Goal: Information Seeking & Learning: Learn about a topic

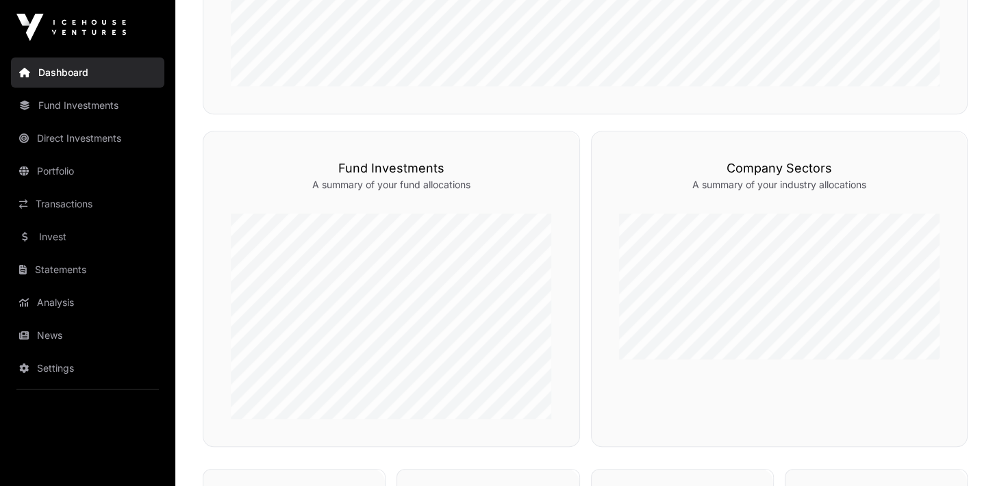
scroll to position [578, 0]
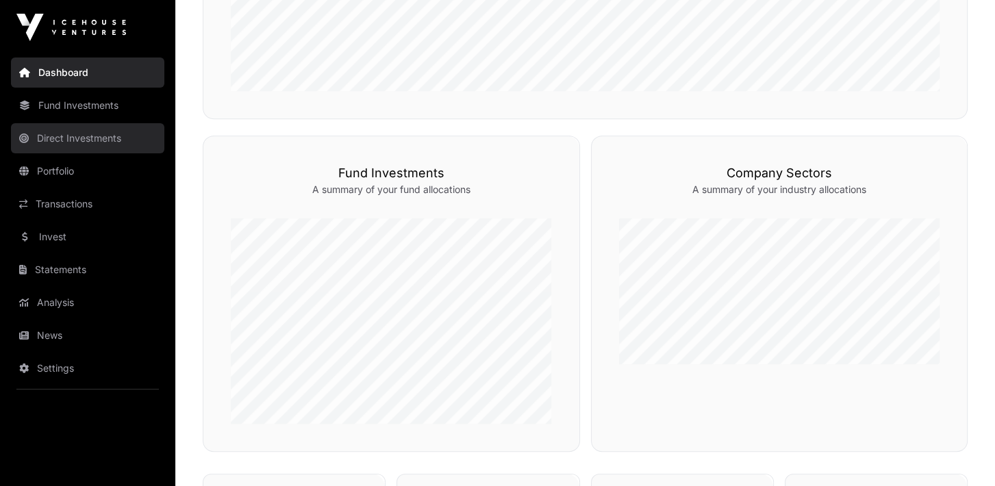
click at [52, 138] on link "Direct Investments" at bounding box center [87, 138] width 153 height 30
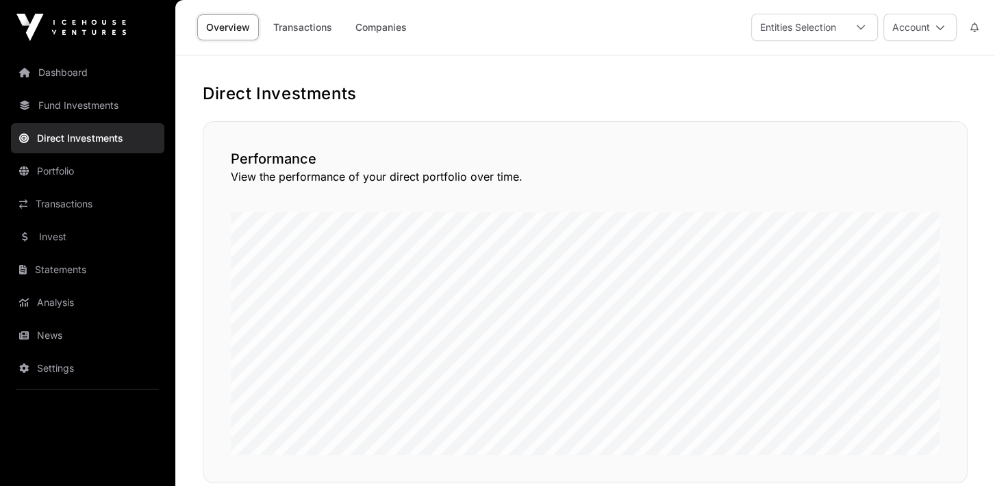
click at [670, 188] on div "Performance View the performance of your direct portfolio over time." at bounding box center [585, 302] width 765 height 362
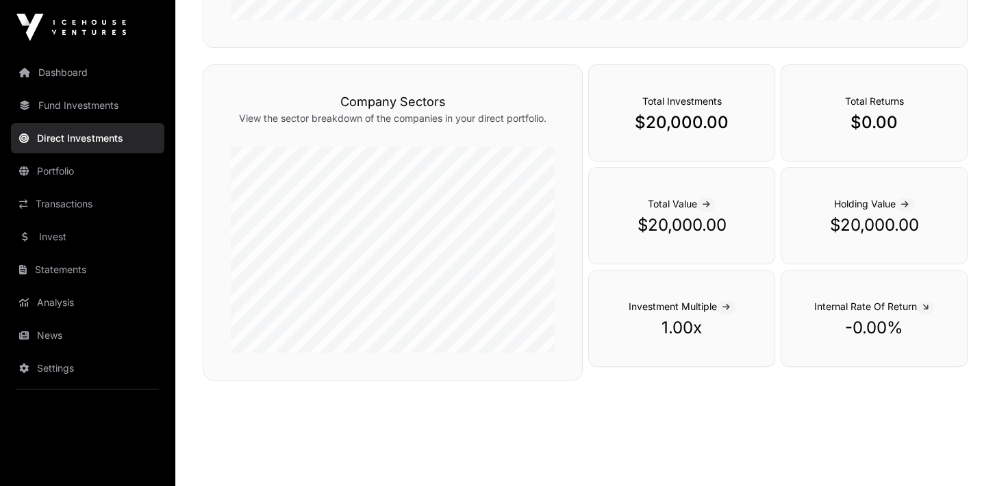
scroll to position [449, 0]
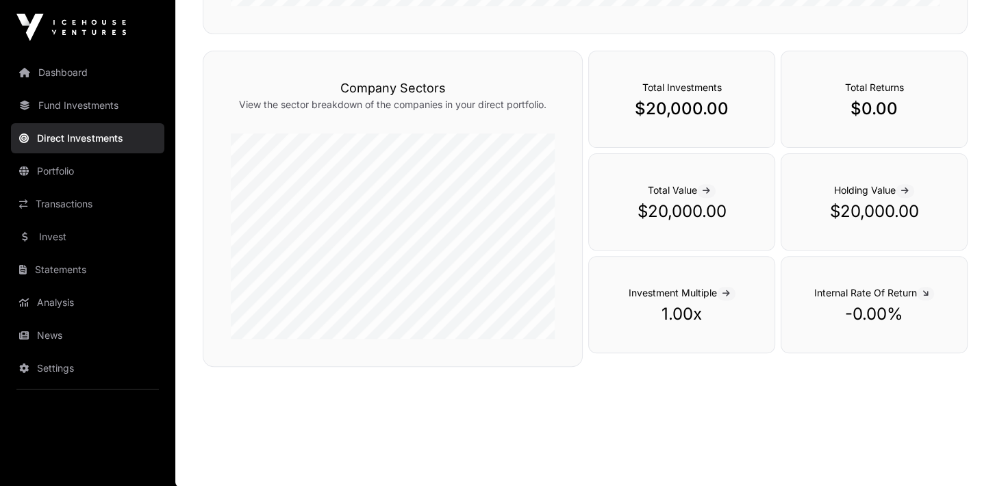
click at [747, 388] on main "Direct Investments Performance View the performance of your direct portfolio ov…" at bounding box center [585, 46] width 820 height 881
click at [733, 388] on main "Direct Investments Performance View the performance of your direct portfolio ov…" at bounding box center [585, 46] width 820 height 881
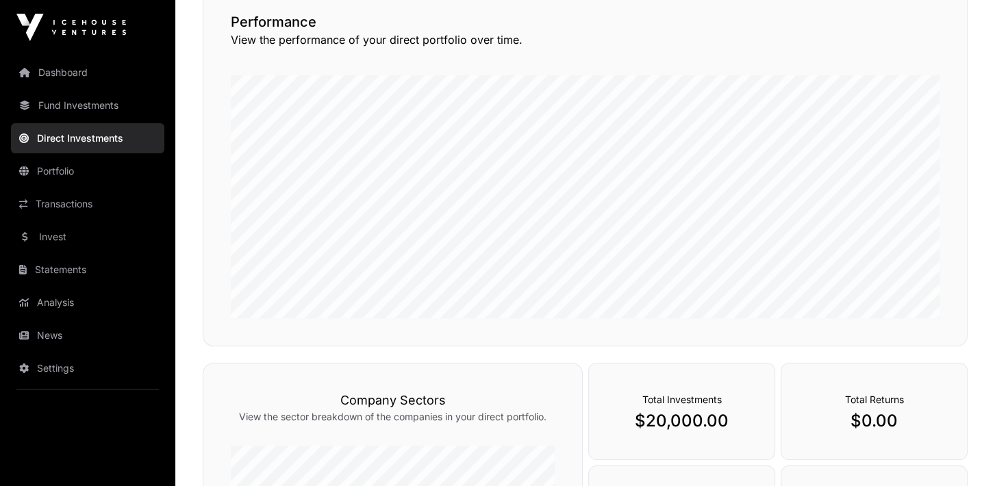
scroll to position [0, 0]
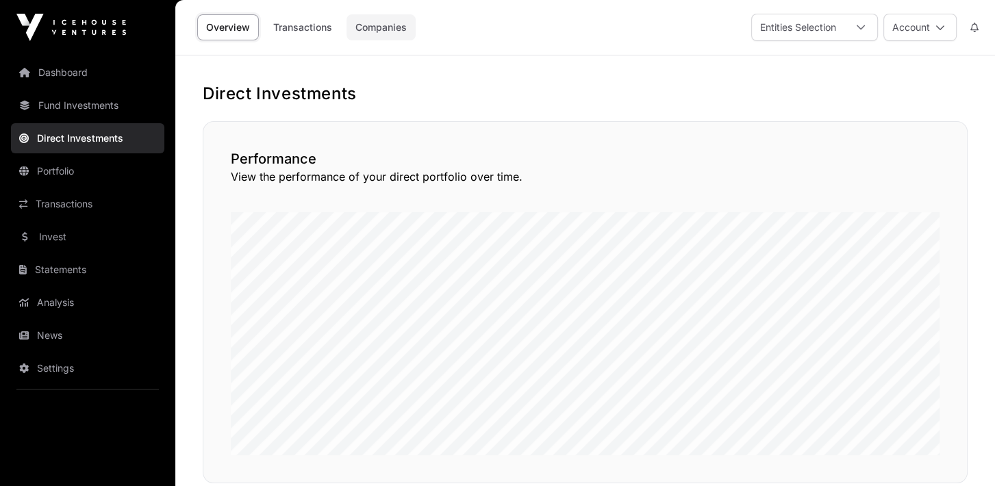
click at [385, 31] on link "Companies" at bounding box center [381, 27] width 69 height 26
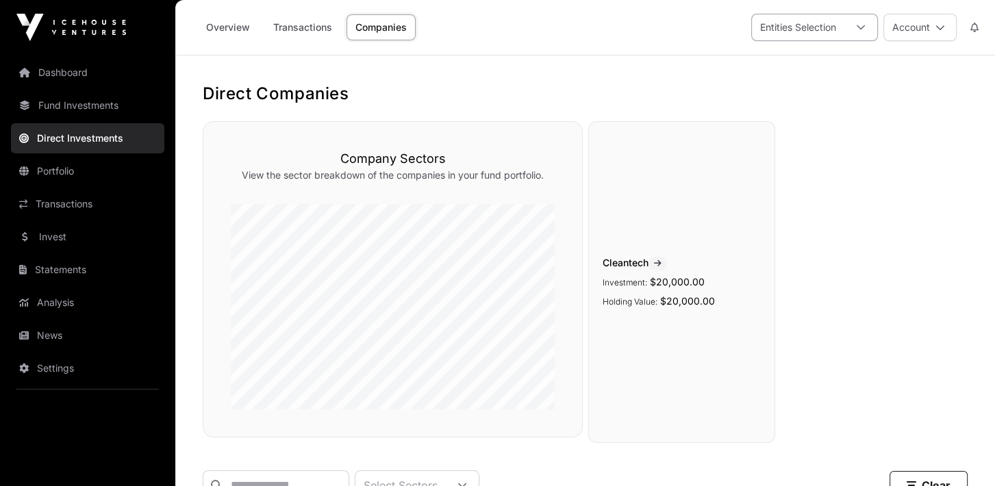
click at [858, 26] on icon at bounding box center [861, 27] width 8 height 5
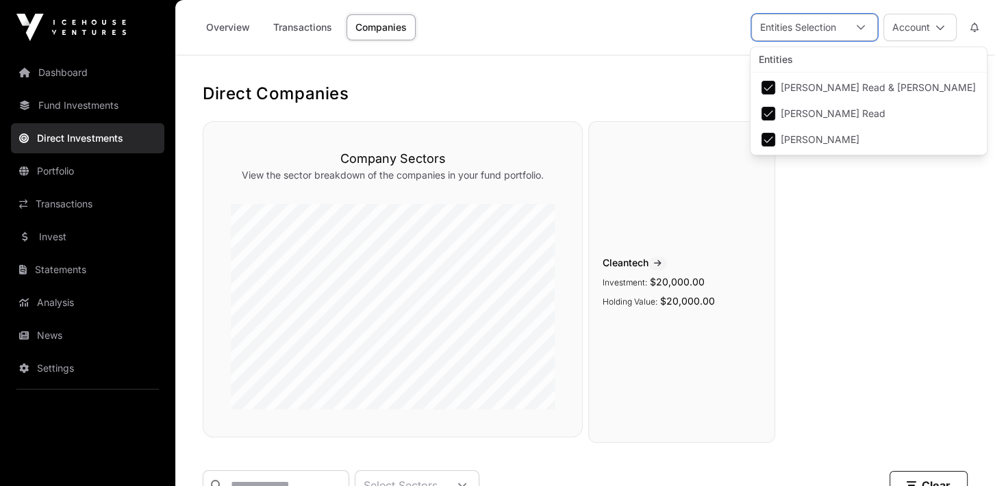
scroll to position [14, 8]
click at [44, 173] on link "Portfolio" at bounding box center [87, 171] width 153 height 30
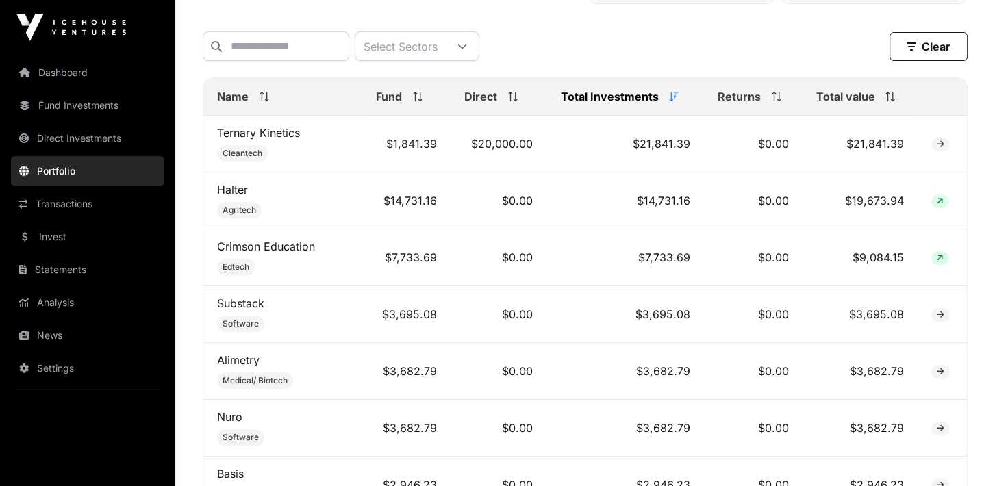
scroll to position [562, 0]
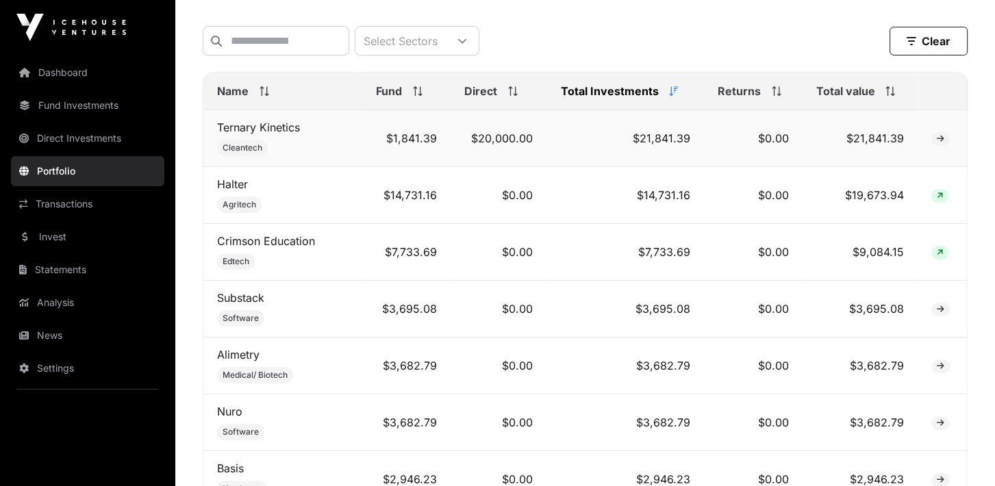
click at [947, 140] on span at bounding box center [940, 139] width 18 height 14
click at [943, 143] on icon at bounding box center [941, 139] width 8 height 8
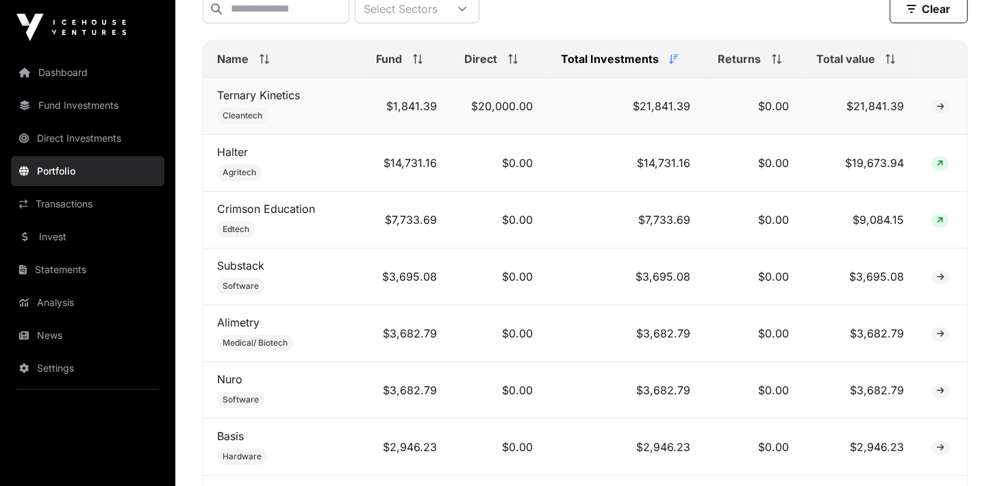
scroll to position [618, 0]
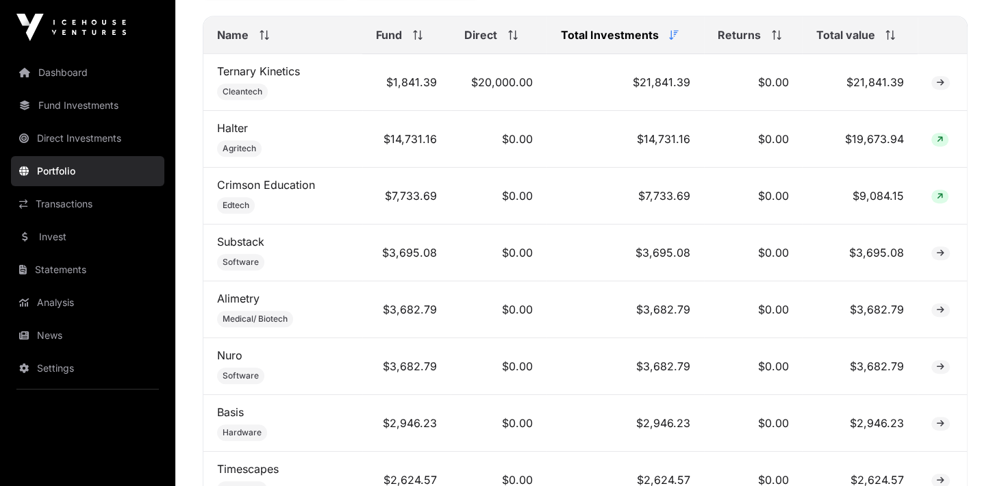
click at [757, 42] on span "Returns" at bounding box center [739, 35] width 43 height 16
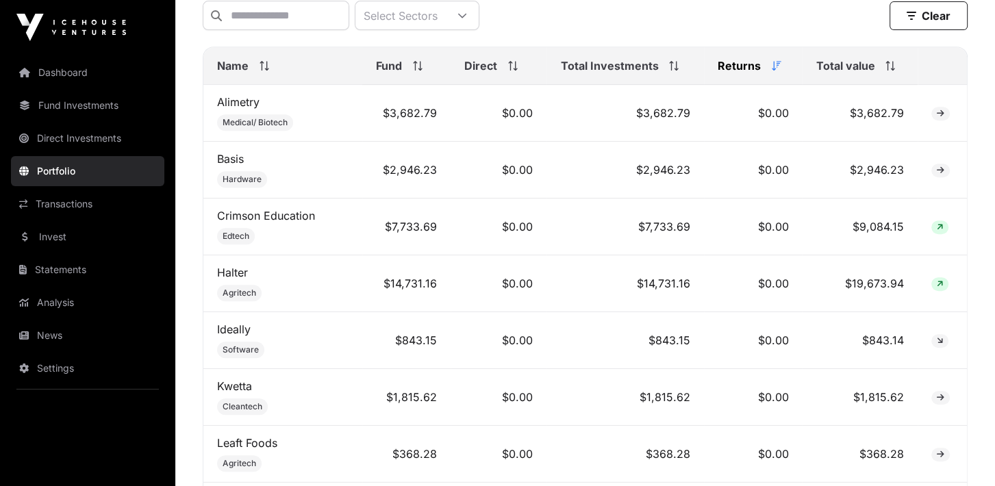
scroll to position [583, 0]
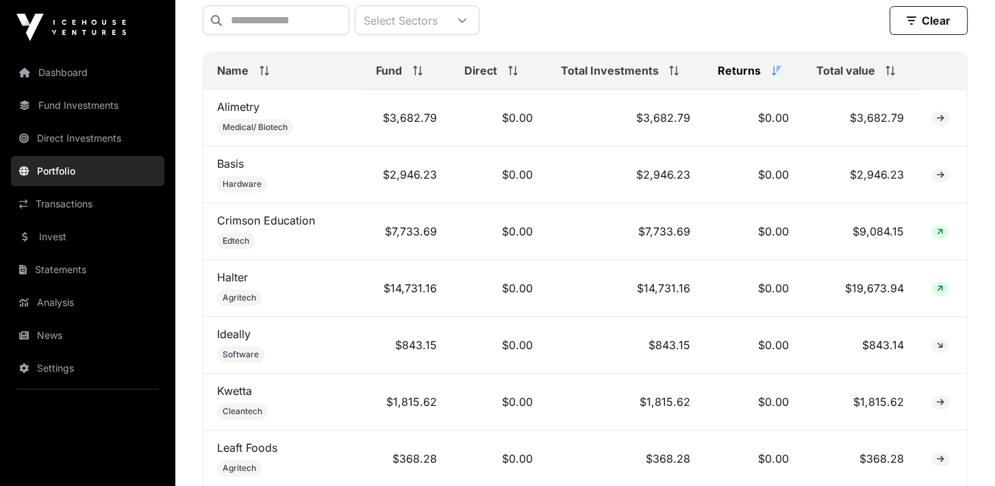
click at [398, 79] on span "Fund" at bounding box center [389, 70] width 26 height 16
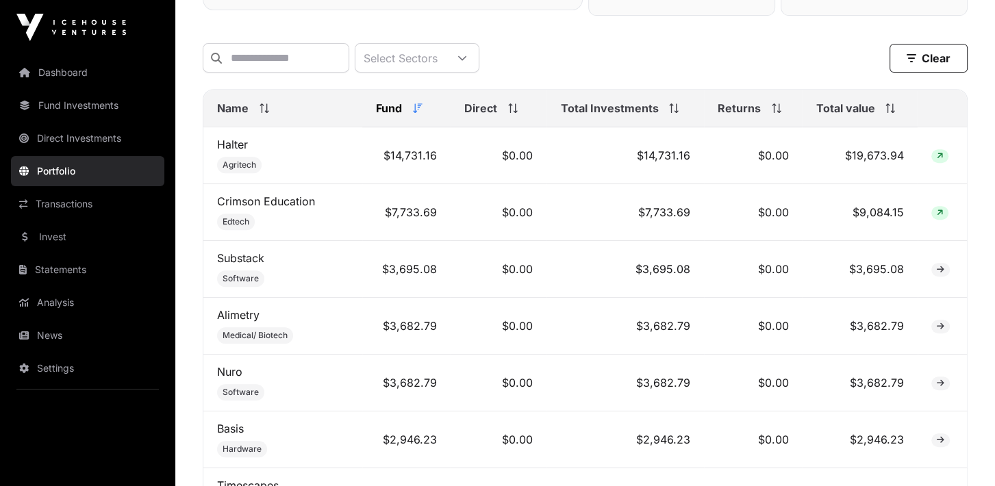
scroll to position [544, 0]
click at [869, 110] on span "Total value" at bounding box center [845, 109] width 59 height 16
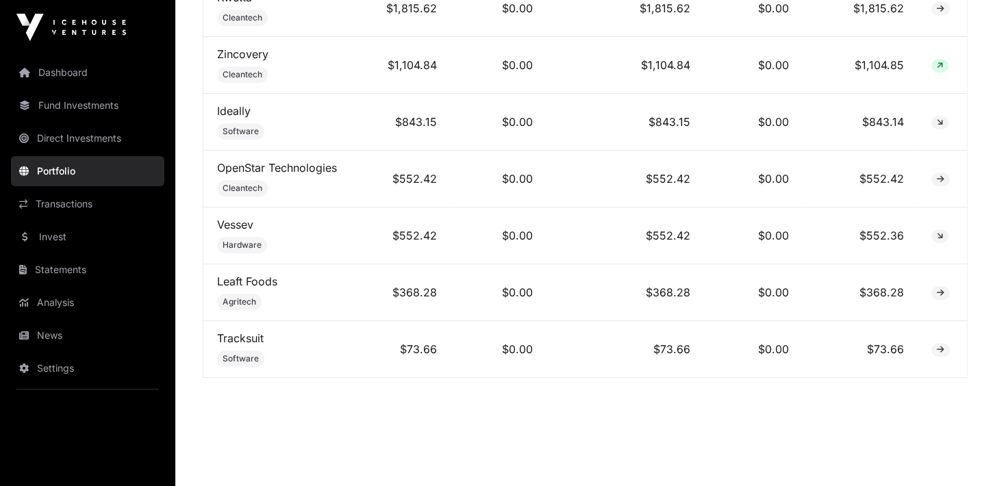
scroll to position [1207, 0]
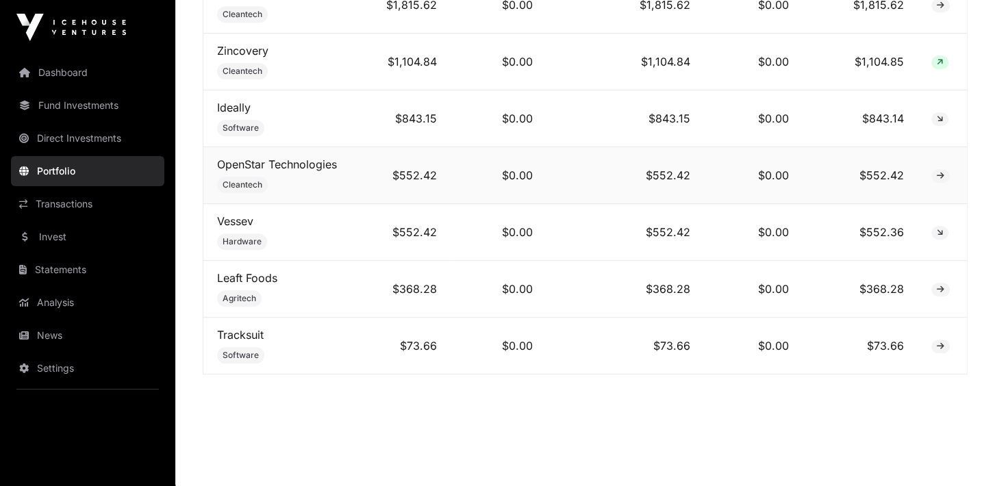
click at [945, 167] on td at bounding box center [942, 175] width 49 height 57
click at [275, 162] on link "OpenStar Technologies" at bounding box center [277, 165] width 120 height 14
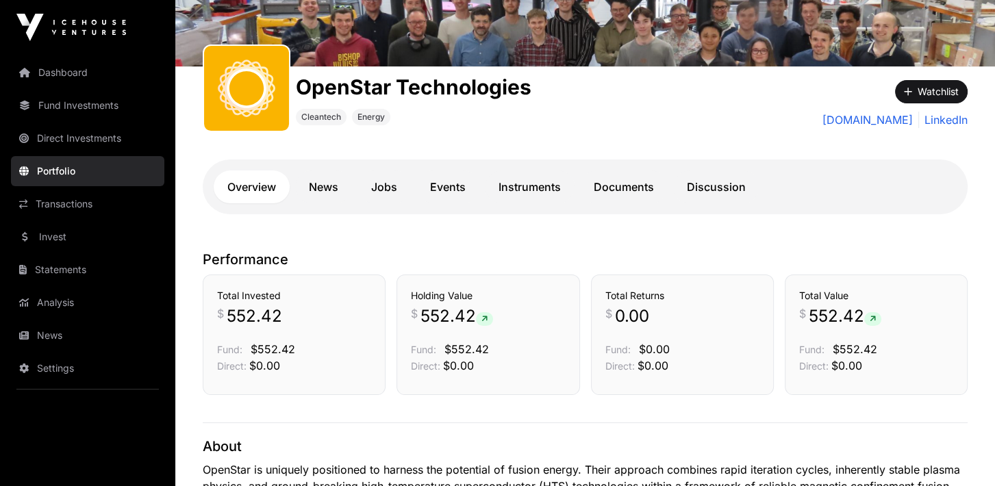
scroll to position [164, 0]
click at [871, 225] on div "OpenStar Technologies Cleantech Energy Watchlist [DOMAIN_NAME] LinkedIn Overvie…" at bounding box center [585, 151] width 820 height 170
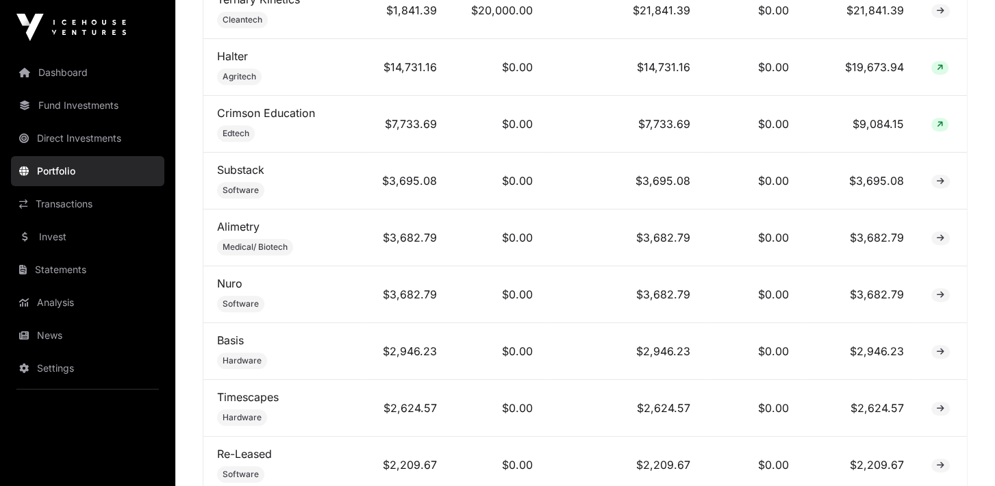
scroll to position [692, 0]
click at [279, 115] on link "Crimson Education" at bounding box center [266, 112] width 98 height 14
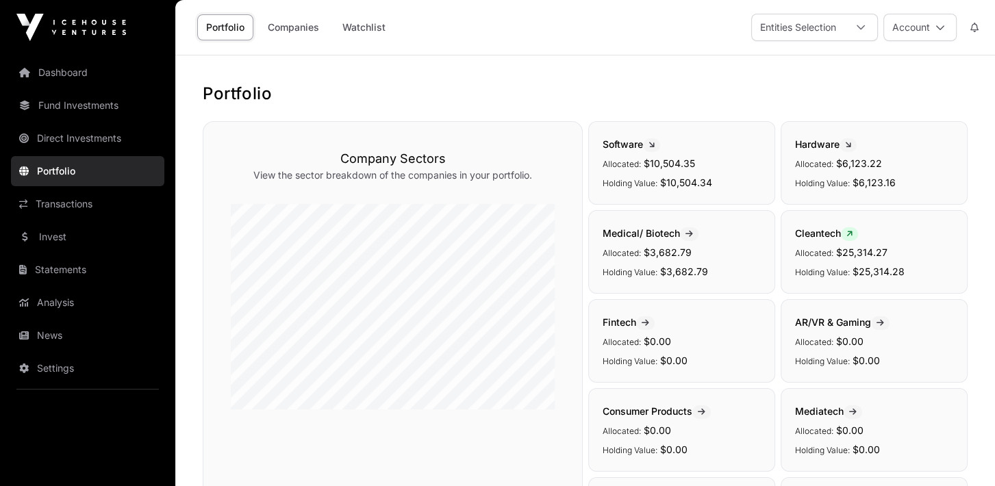
scroll to position [692, 0]
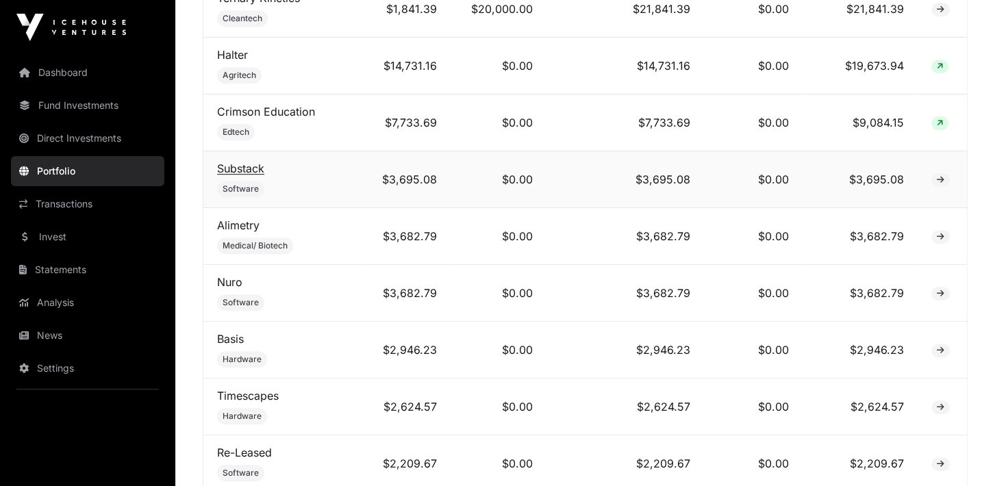
click at [242, 171] on link "Substack" at bounding box center [240, 169] width 47 height 14
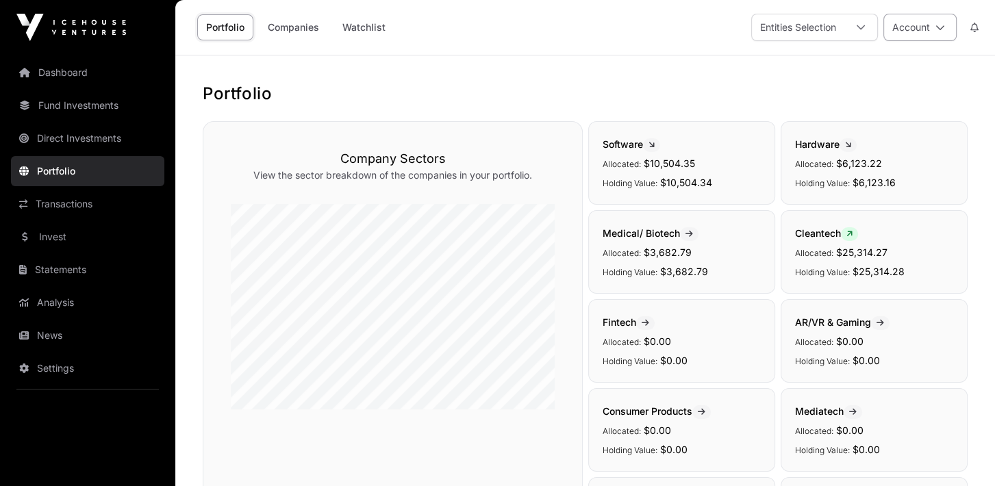
click at [915, 26] on button "Account" at bounding box center [919, 27] width 73 height 27
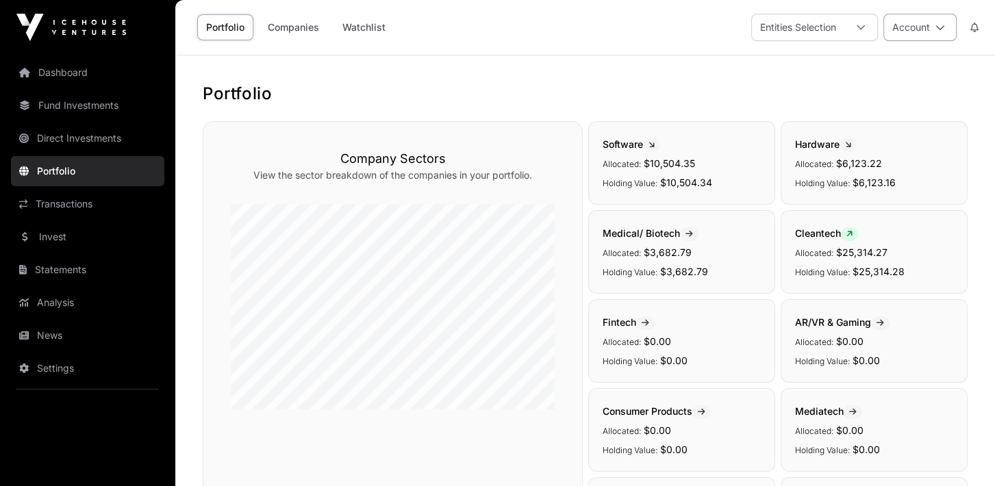
click at [929, 23] on button "Account" at bounding box center [919, 27] width 73 height 27
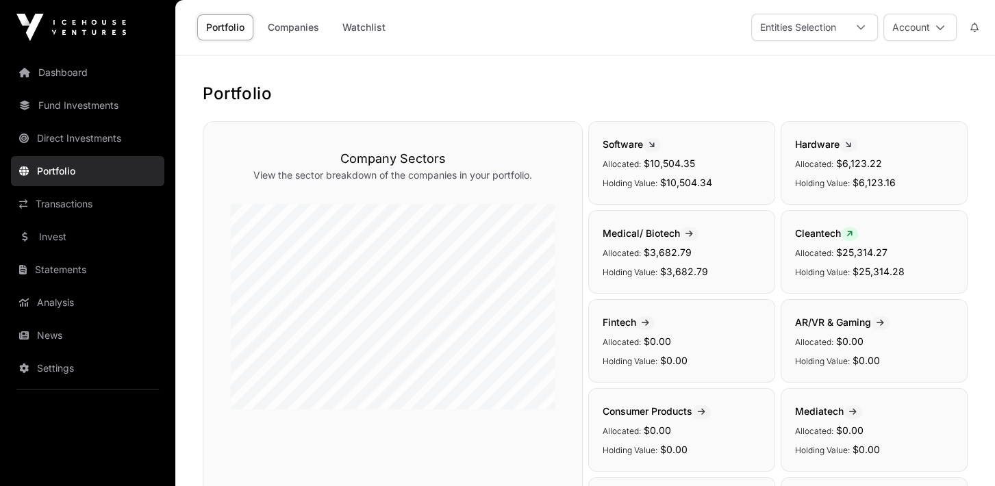
scroll to position [425, 0]
